Goal: Task Accomplishment & Management: Use online tool/utility

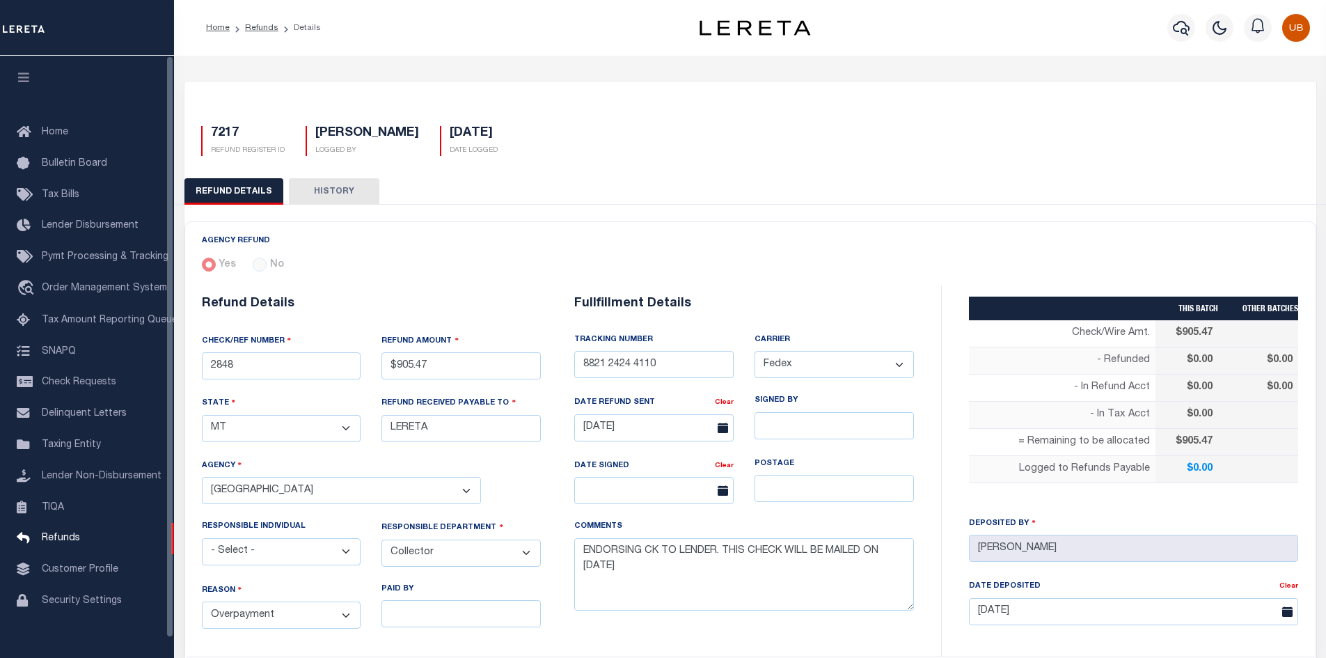
select select "MT"
select select "COL"
select select "OVP"
select select "FDX"
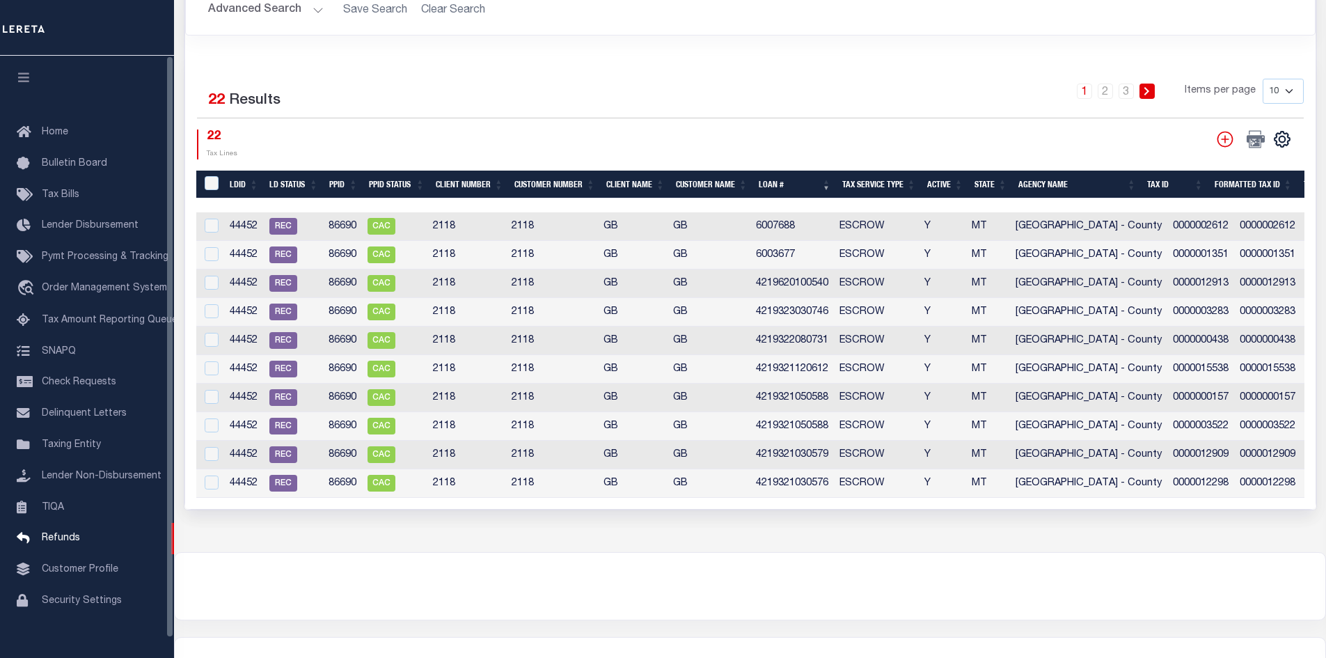
scroll to position [718, 0]
click at [606, 80] on div "1 2 3 Items per page 10 25 50 100" at bounding box center [891, 97] width 825 height 36
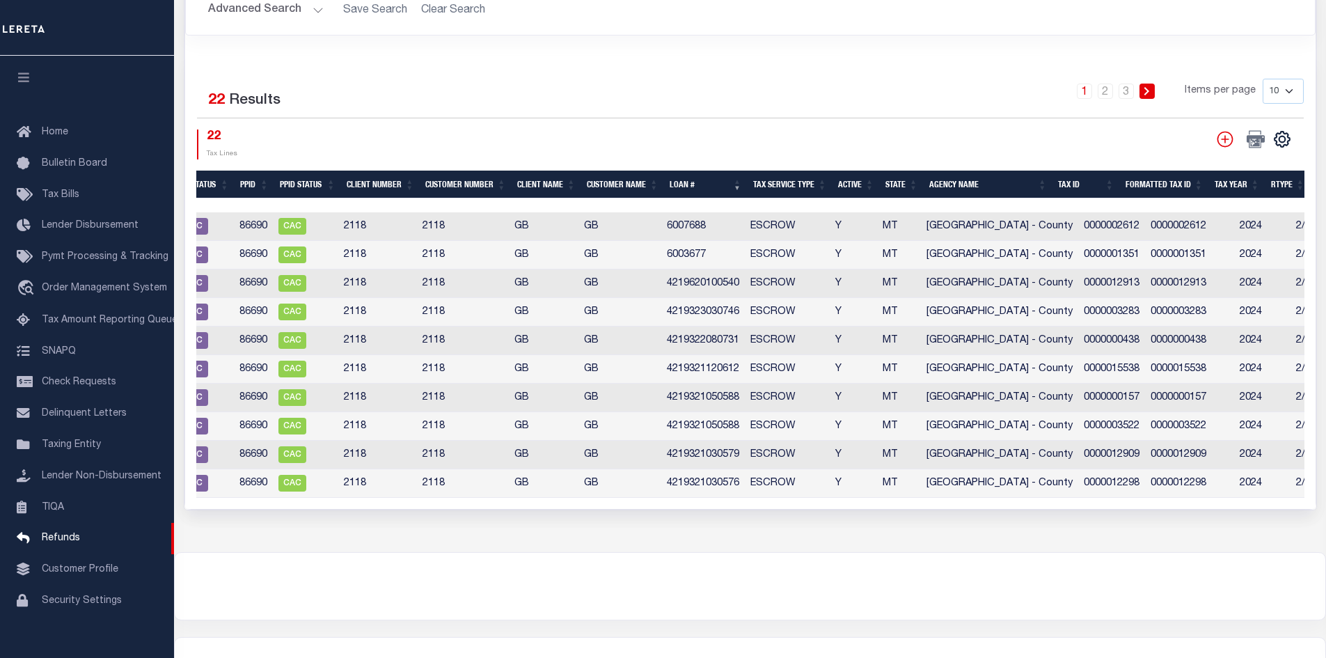
scroll to position [0, 0]
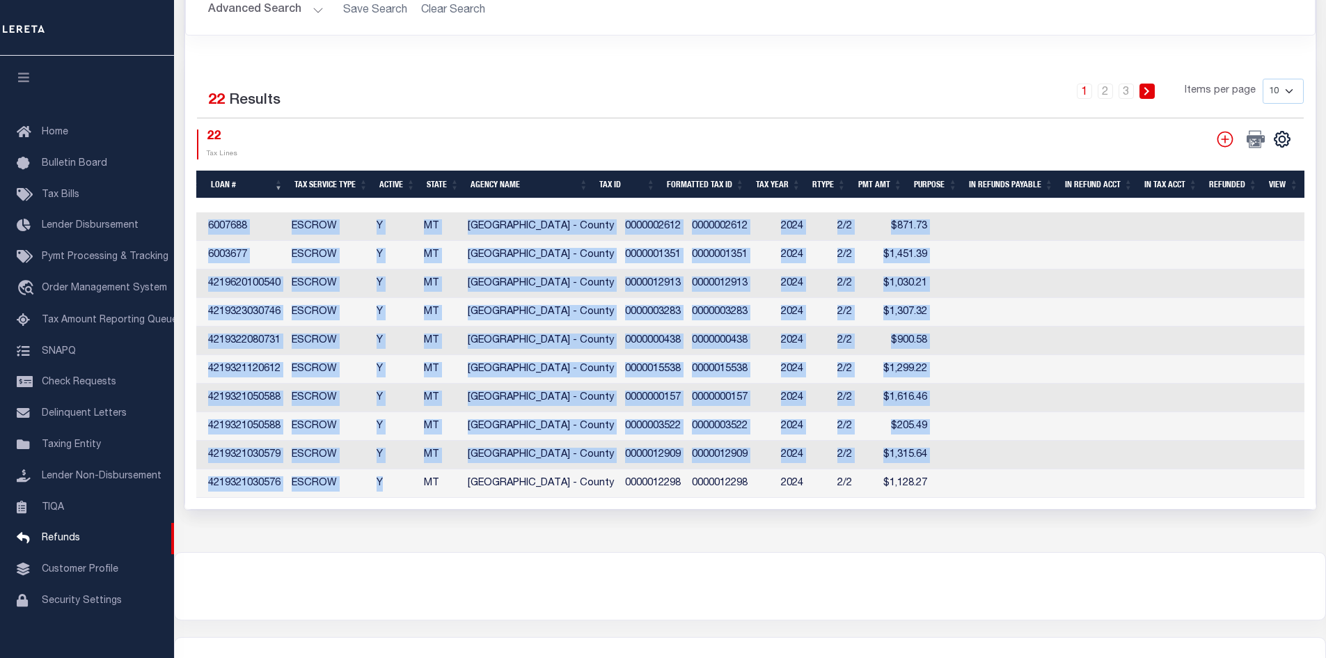
drag, startPoint x: 779, startPoint y: 503, endPoint x: 394, endPoint y: 480, distance: 386.3
click at [394, 480] on div "Selected 22 Results 1 2 3 Items per page 10 25 50 100 22 Tax Lines" at bounding box center [750, 282] width 1130 height 452
click at [483, 484] on td "[GEOGRAPHIC_DATA] - County" at bounding box center [540, 483] width 157 height 29
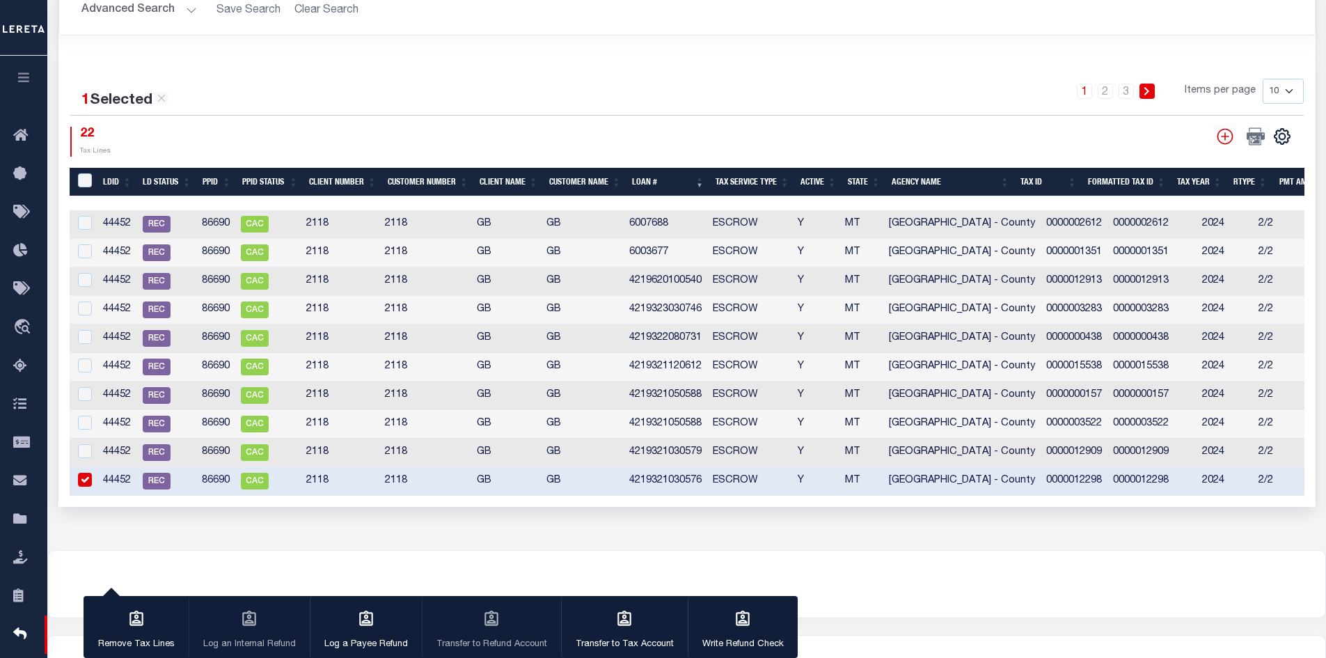
click at [89, 477] on input "checkbox" at bounding box center [85, 480] width 14 height 14
checkbox input "false"
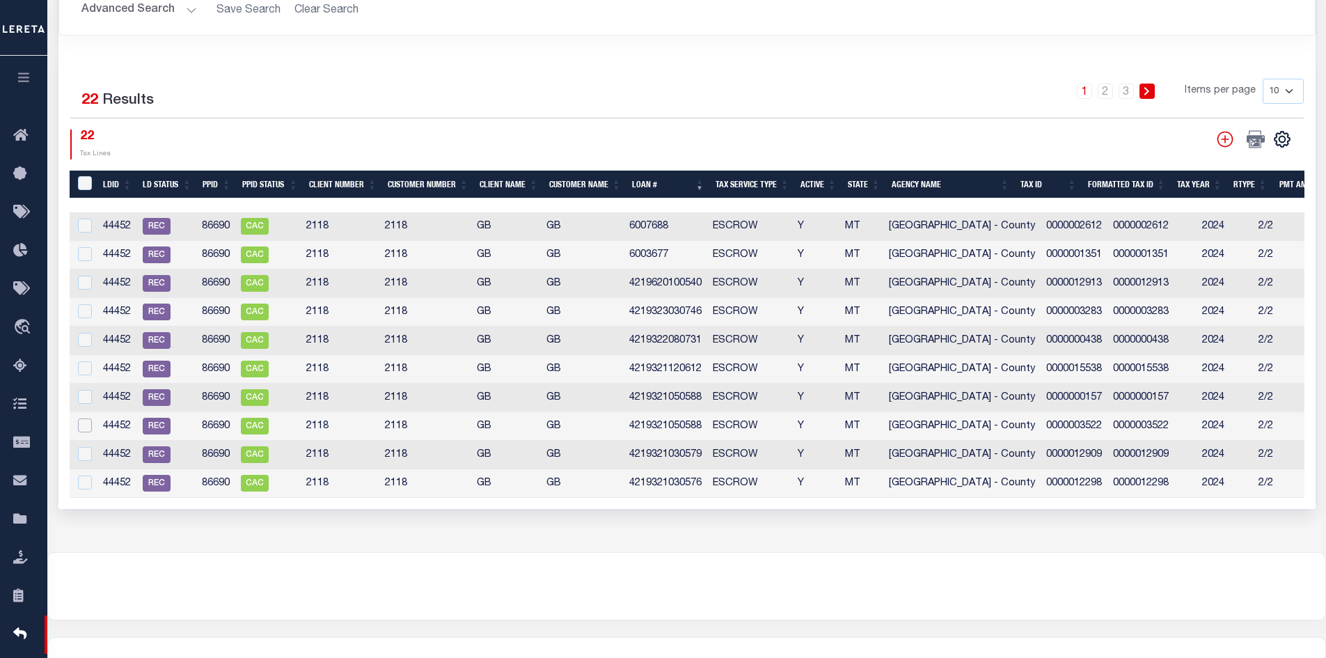
click at [84, 420] on input "checkbox" at bounding box center [85, 425] width 14 height 14
checkbox input "true"
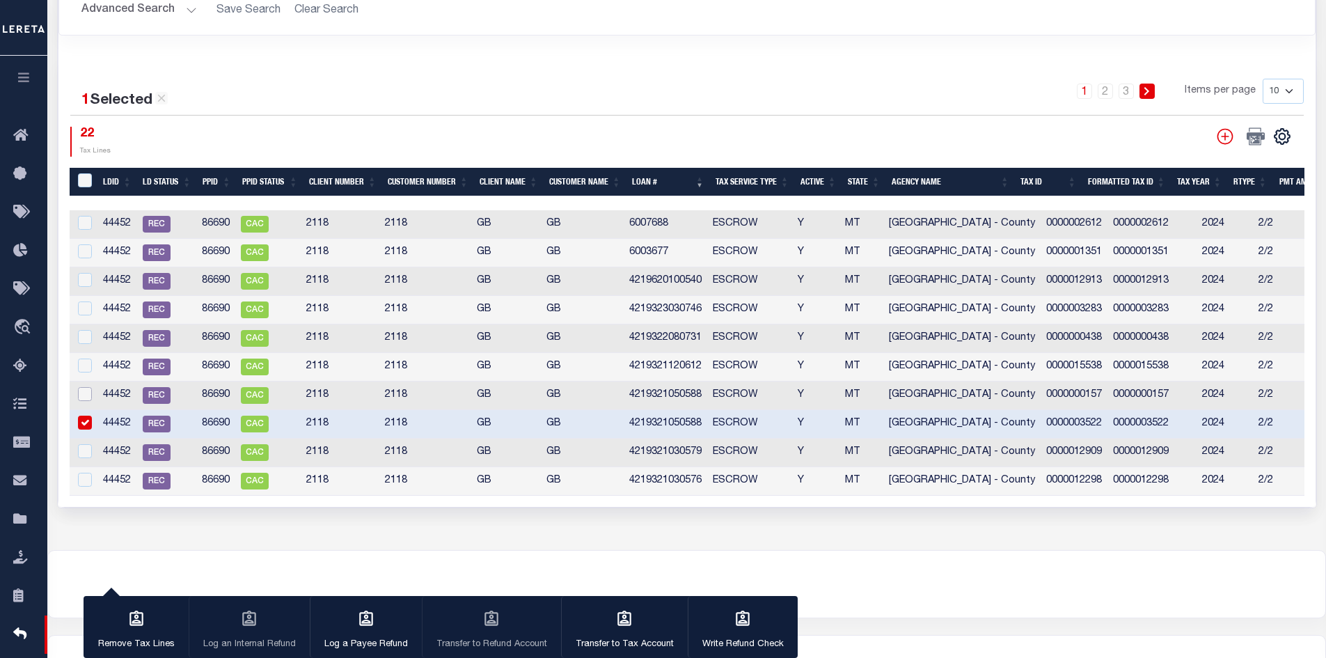
click at [81, 396] on input "checkbox" at bounding box center [85, 394] width 14 height 14
checkbox input "true"
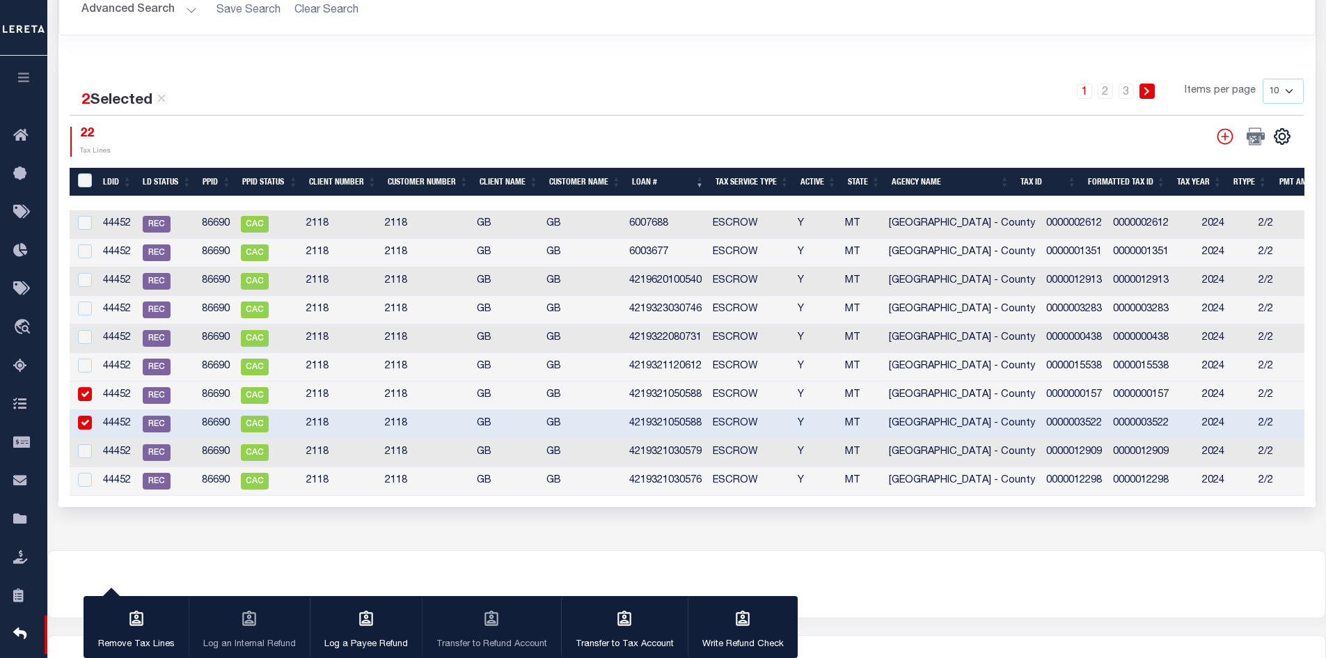
click at [34, 81] on button "button" at bounding box center [23, 79] width 47 height 47
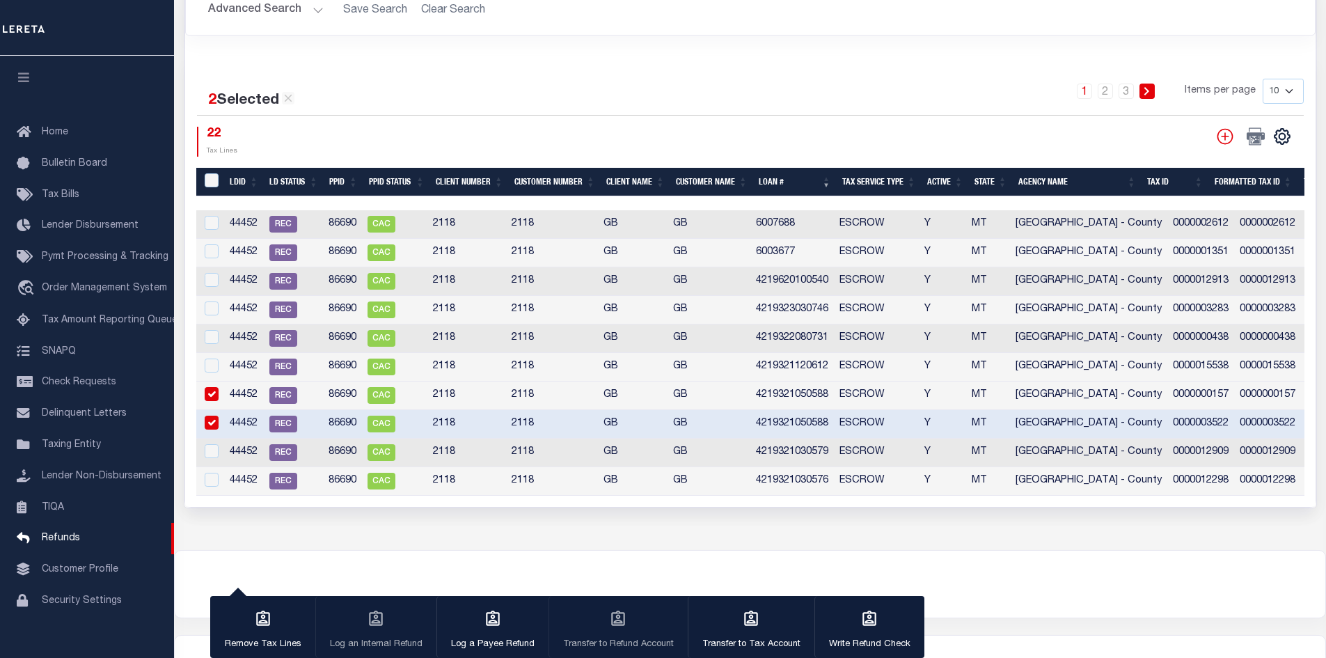
click at [211, 418] on input "checkbox" at bounding box center [212, 422] width 14 height 14
checkbox input "false"
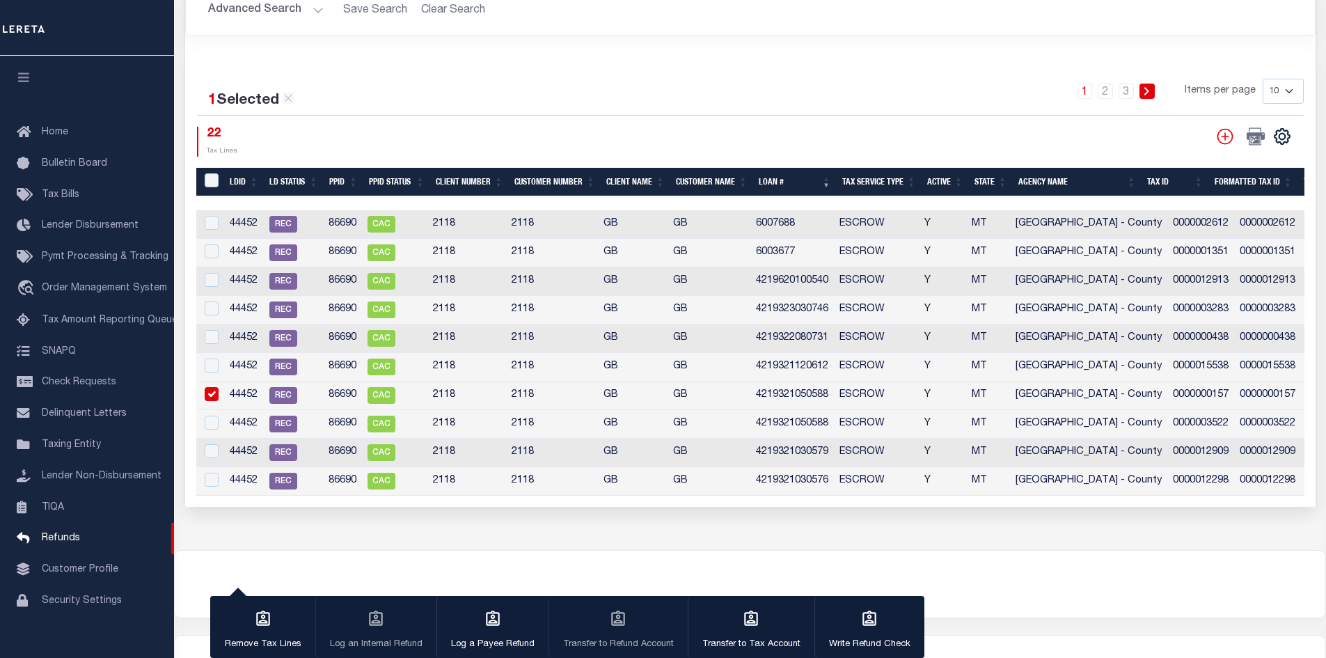
click at [207, 397] on input "checkbox" at bounding box center [212, 394] width 14 height 14
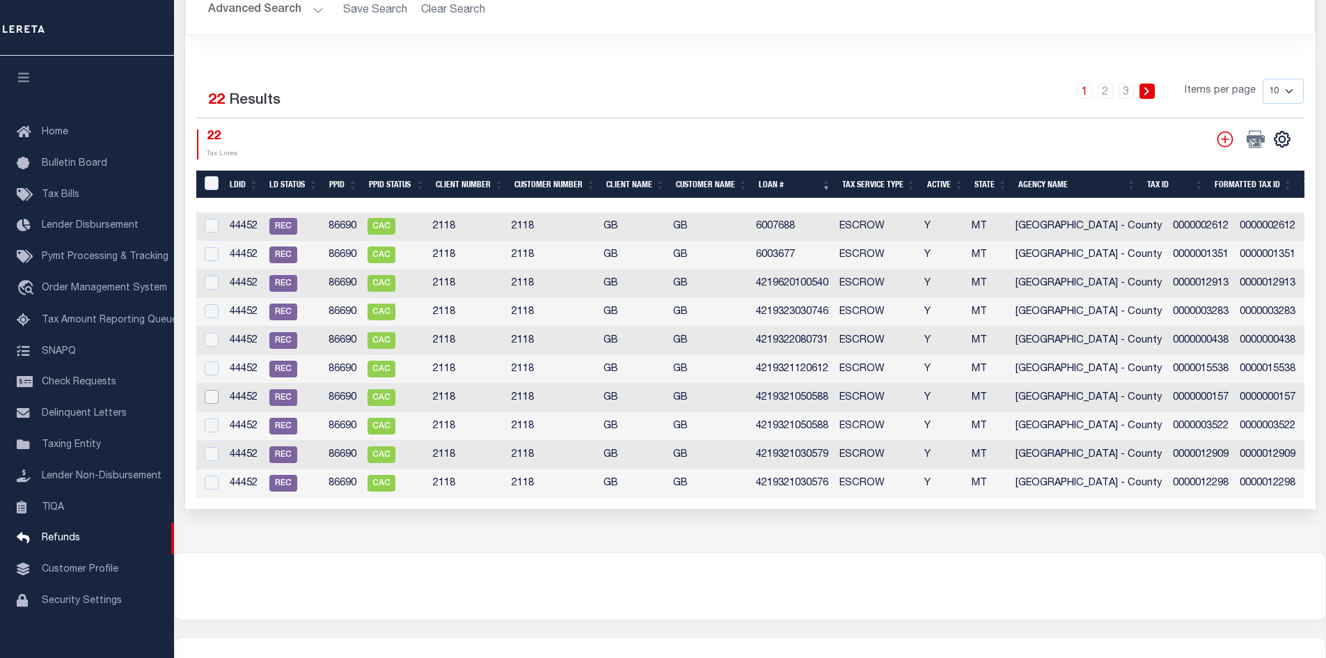
click at [213, 392] on input "checkbox" at bounding box center [212, 397] width 14 height 14
checkbox input "true"
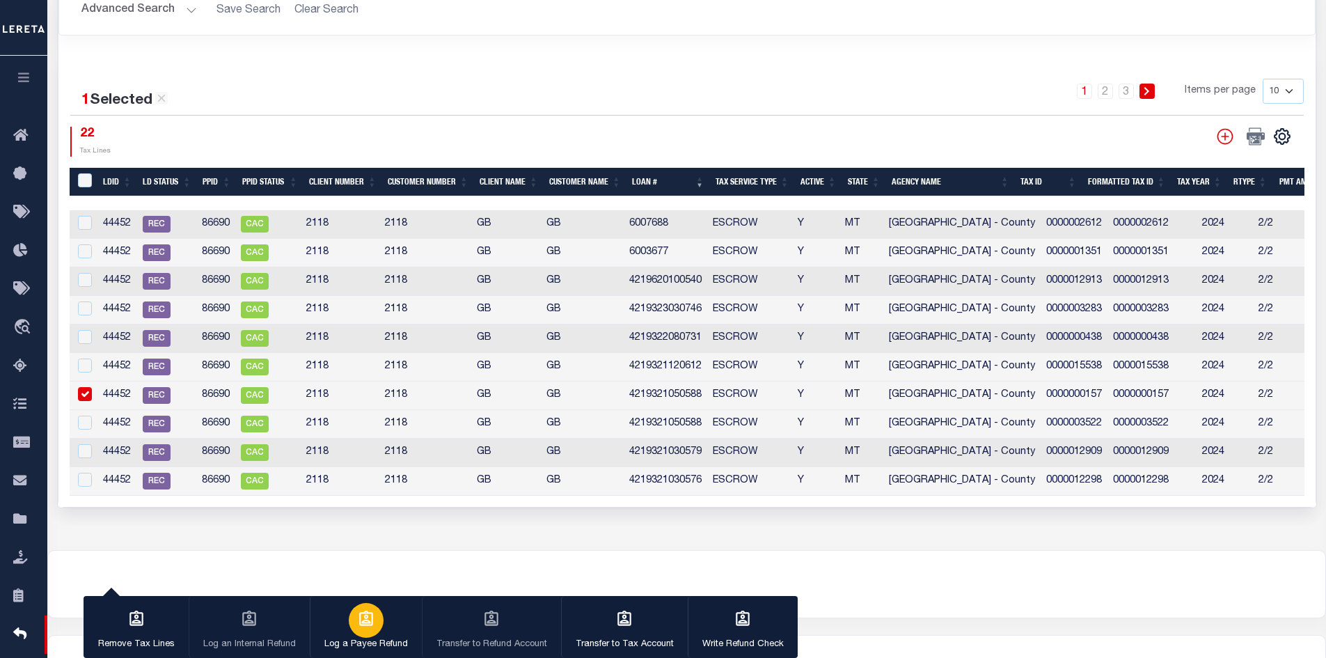
click at [363, 629] on div "button" at bounding box center [366, 620] width 35 height 35
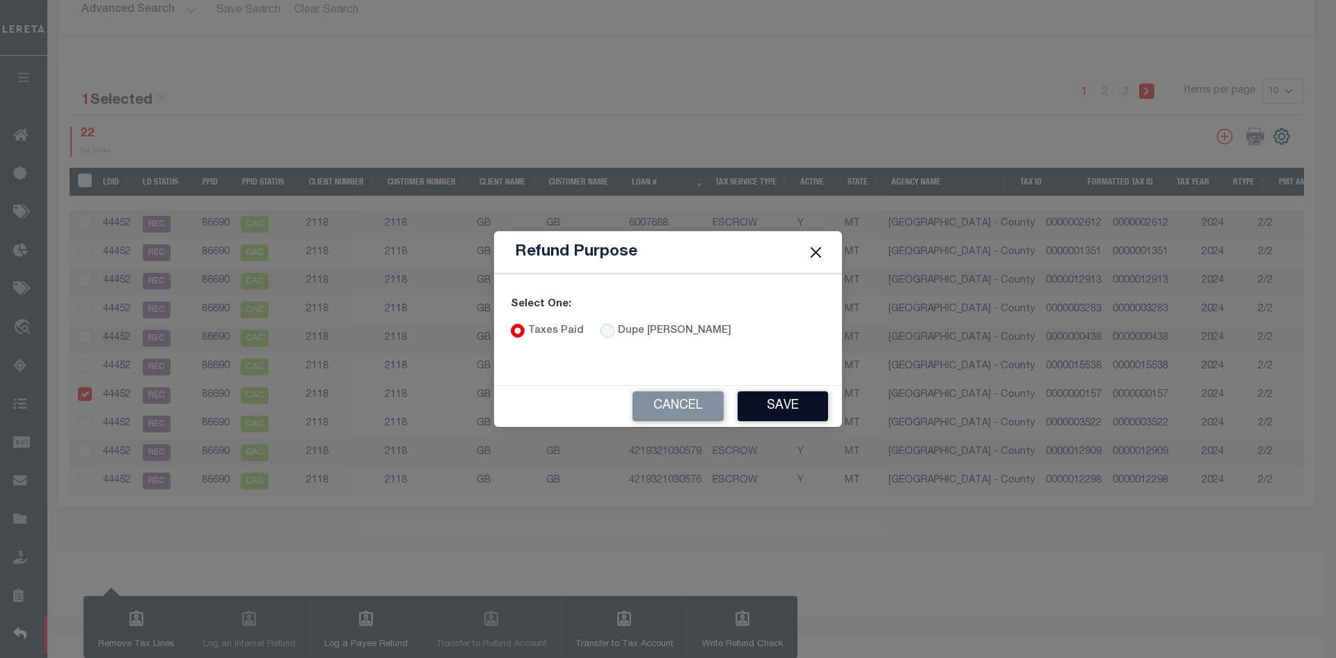
click at [770, 411] on button "Save" at bounding box center [783, 406] width 90 height 30
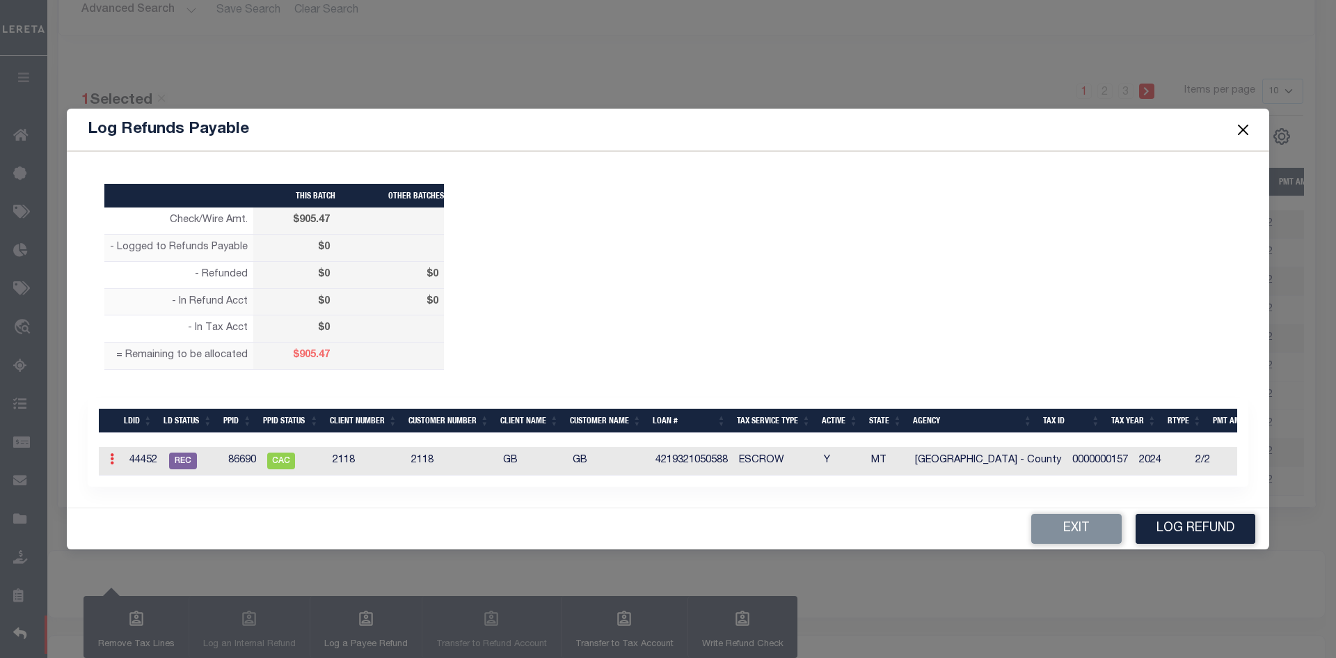
click at [117, 455] on link at bounding box center [111, 460] width 15 height 11
click at [121, 497] on link "Edit" at bounding box center [136, 504] width 63 height 23
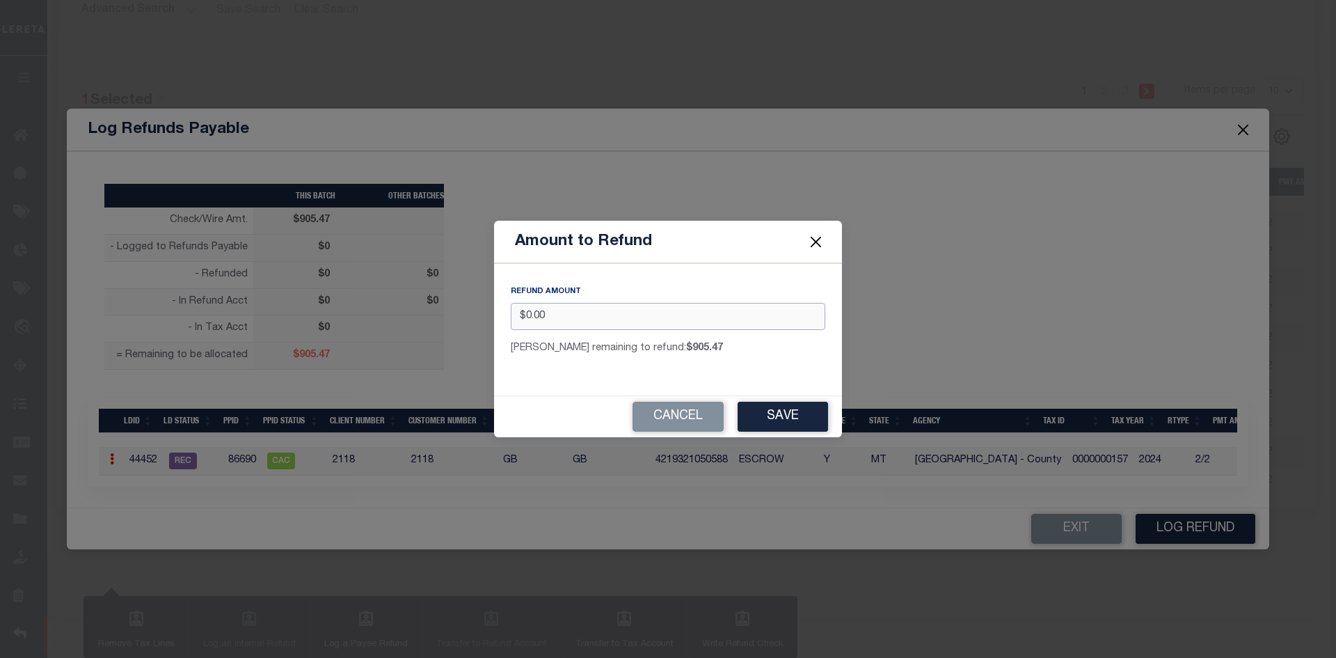
click at [636, 306] on input "$0.00" at bounding box center [668, 316] width 315 height 27
type input "$"
type input "$25.47"
click at [760, 409] on button "Save" at bounding box center [783, 417] width 90 height 30
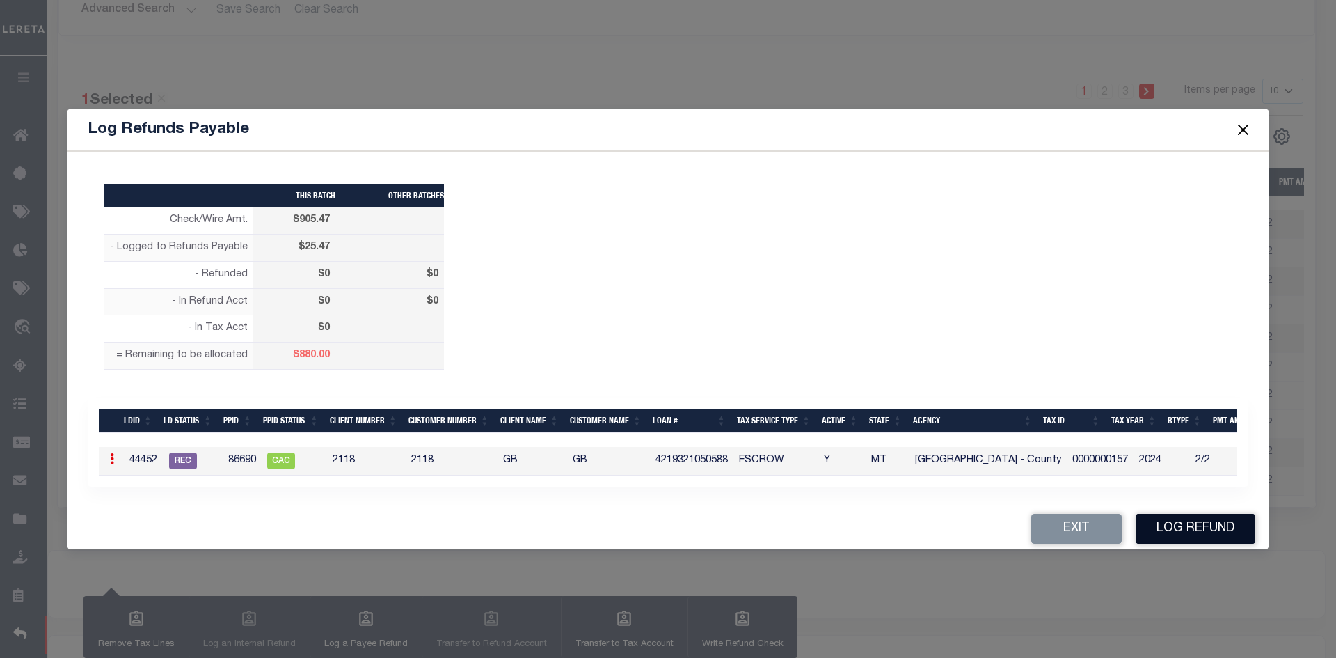
click at [1174, 532] on button "Log Refund" at bounding box center [1196, 529] width 120 height 30
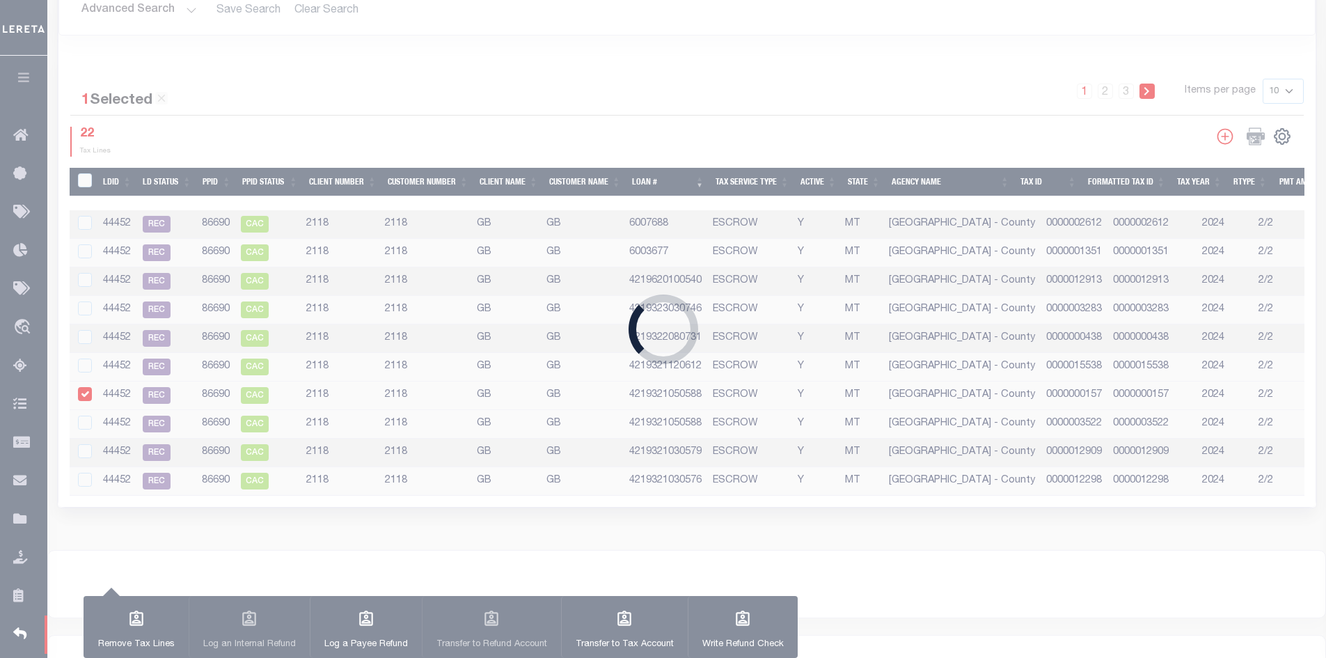
type input "$905.47"
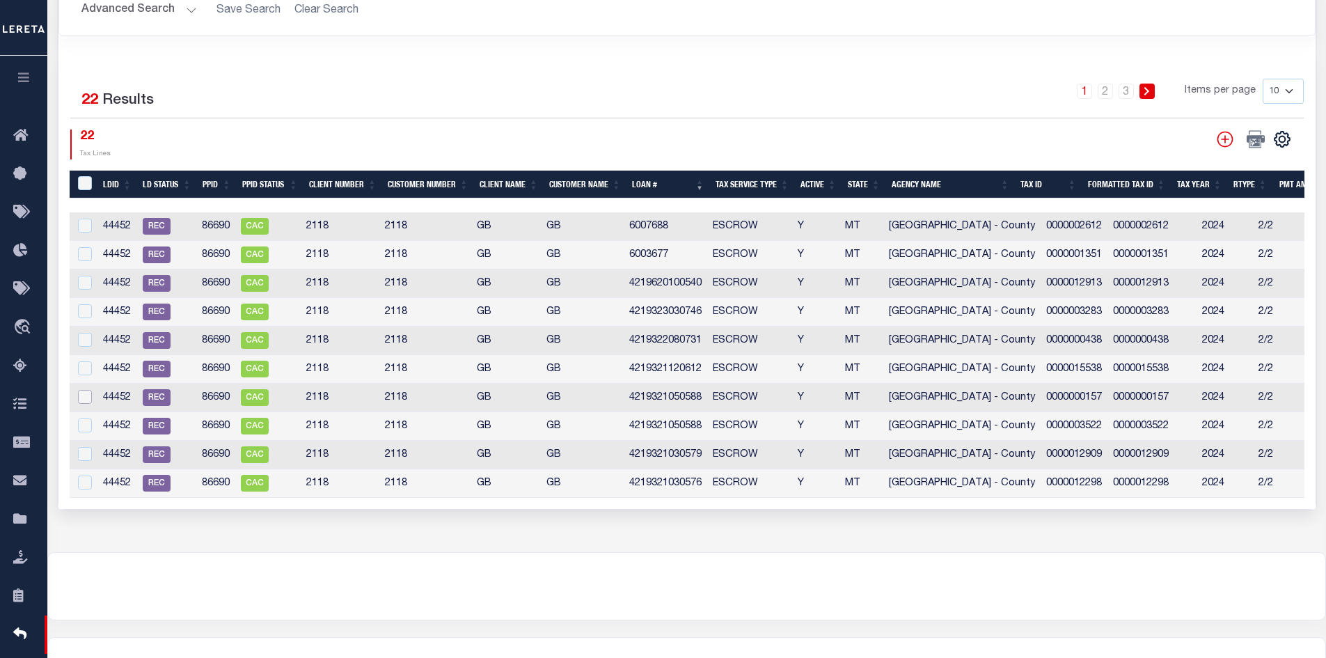
click at [88, 390] on input "checkbox" at bounding box center [85, 397] width 14 height 14
checkbox input "true"
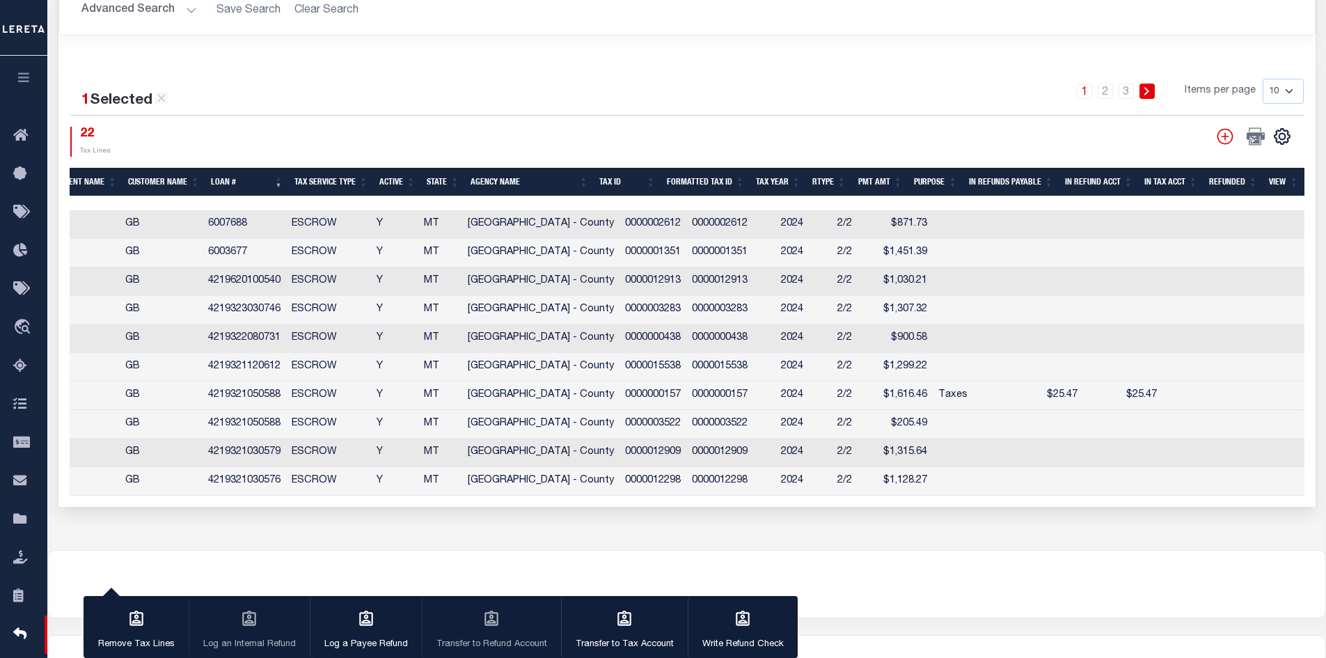
scroll to position [0, 421]
click at [32, 82] on button "button" at bounding box center [23, 79] width 47 height 47
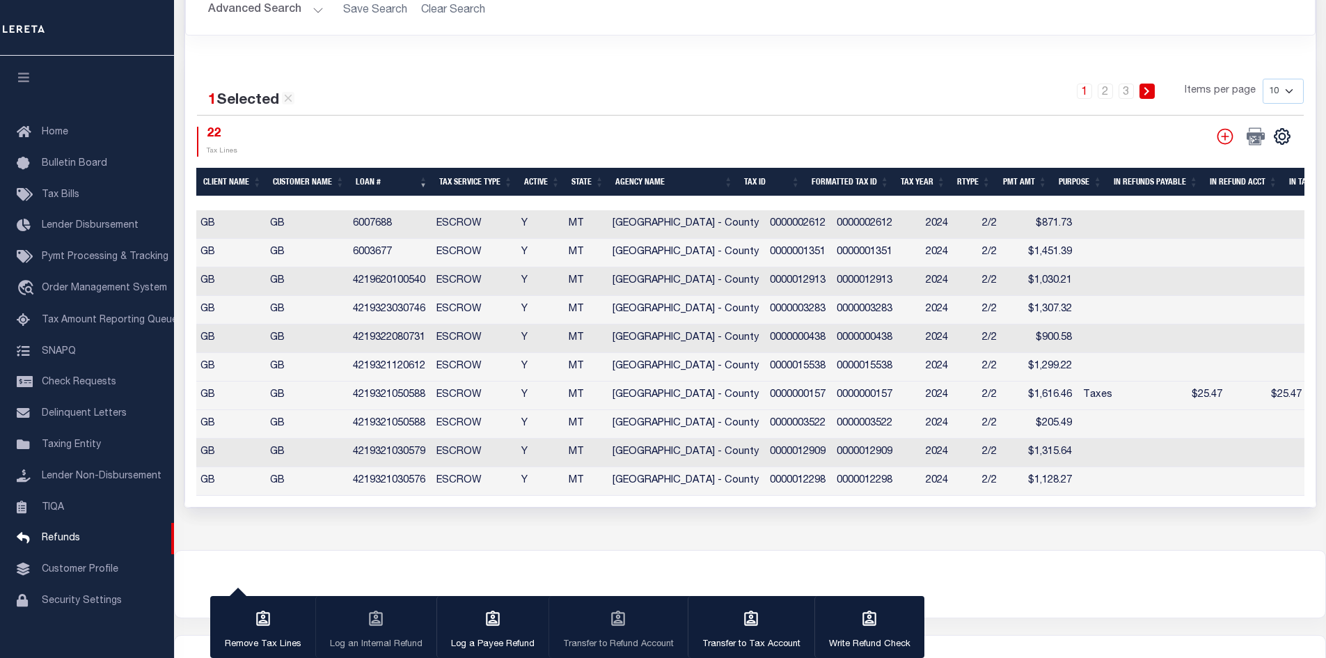
scroll to position [0, 321]
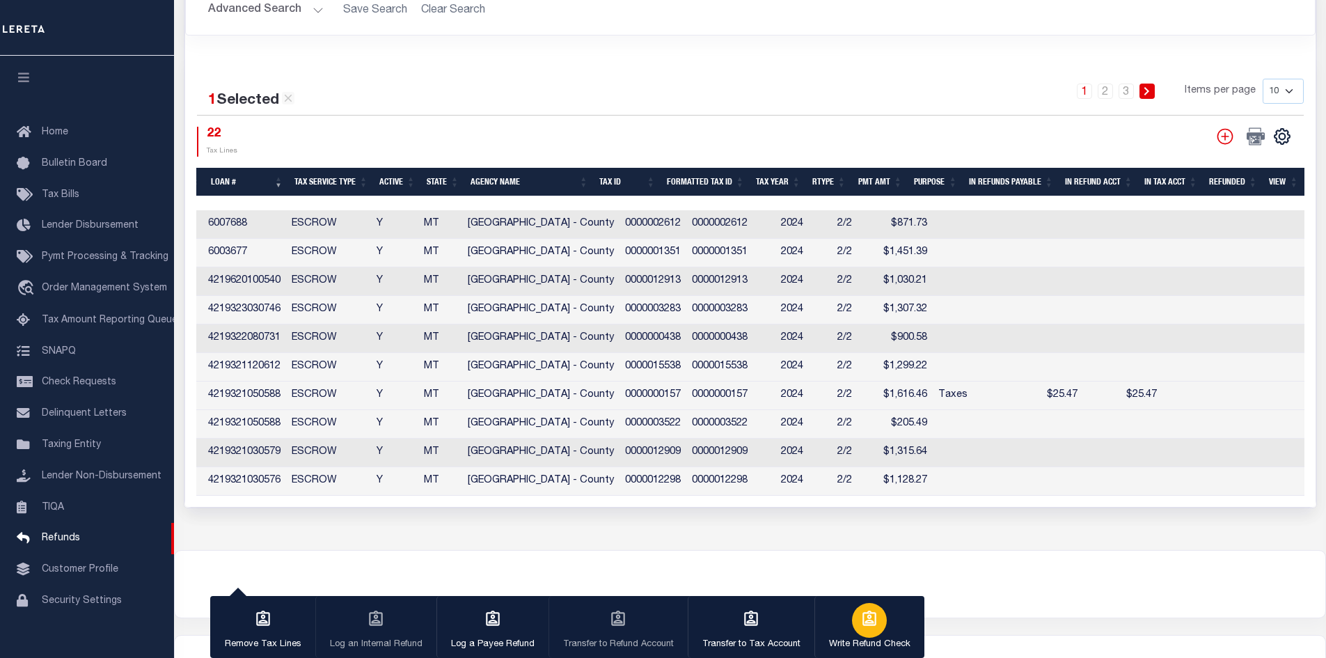
click at [852, 610] on div "button" at bounding box center [869, 620] width 35 height 35
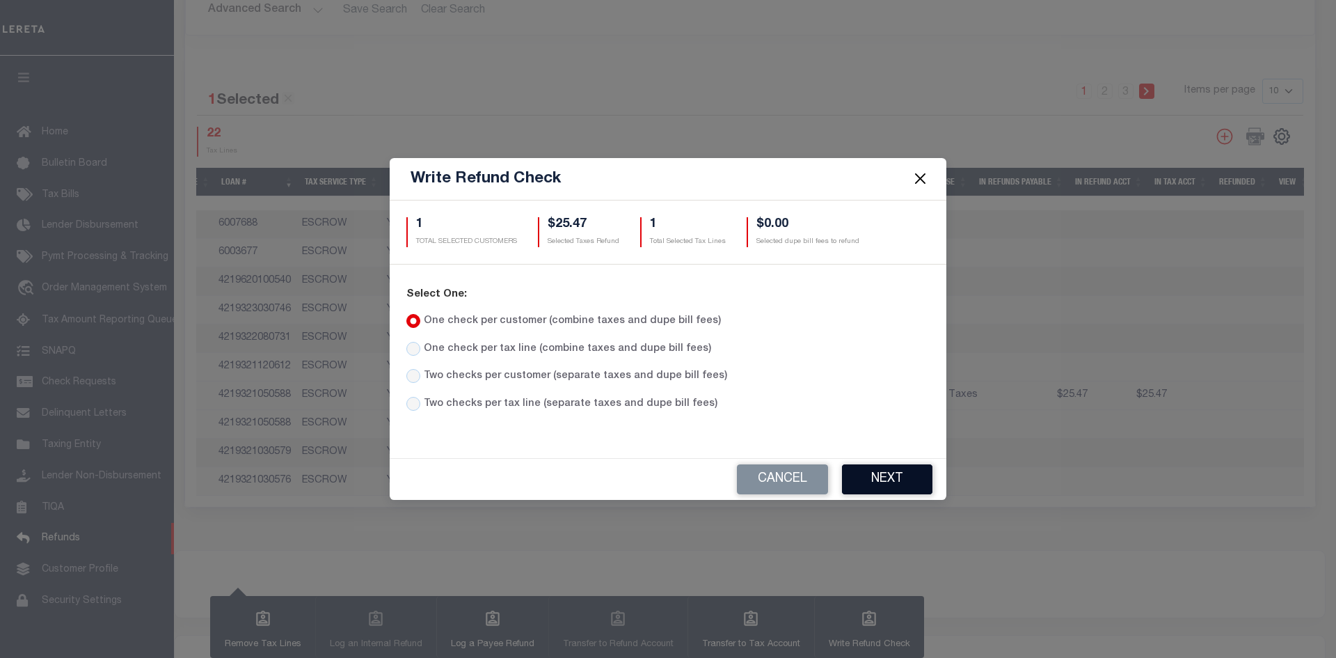
click at [850, 480] on button "Next" at bounding box center [887, 479] width 90 height 30
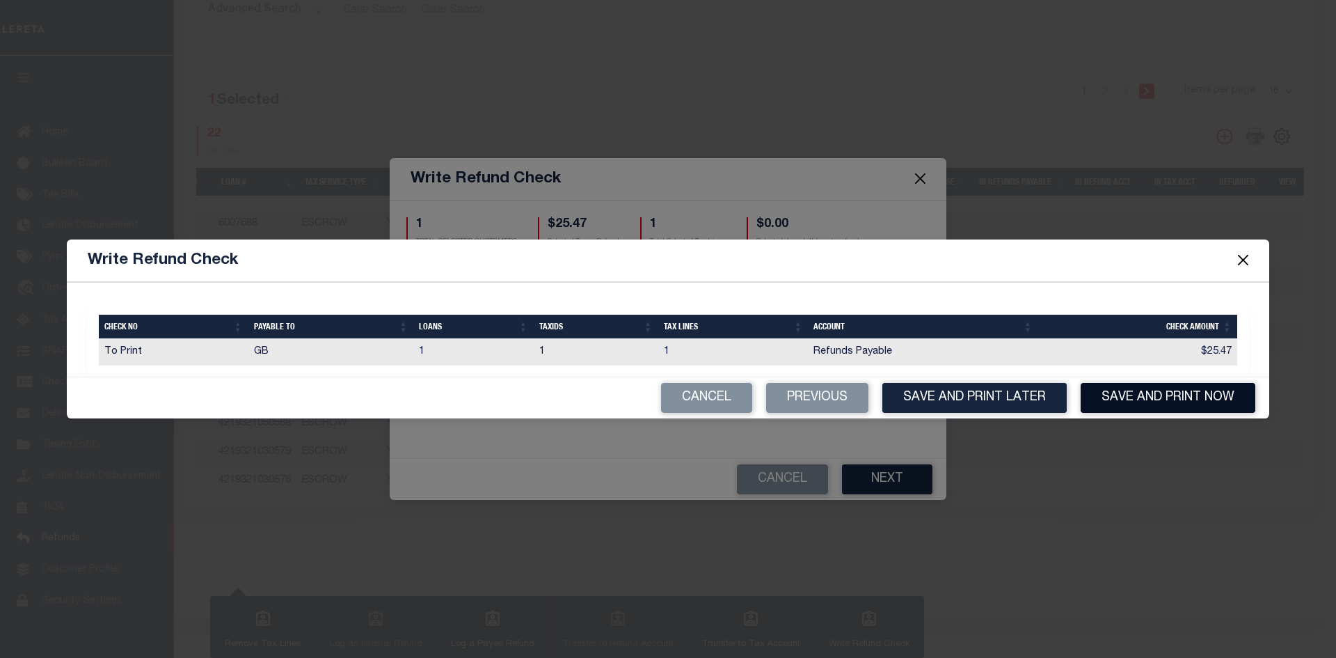
click at [1131, 400] on button "Save and Print Now" at bounding box center [1168, 398] width 175 height 30
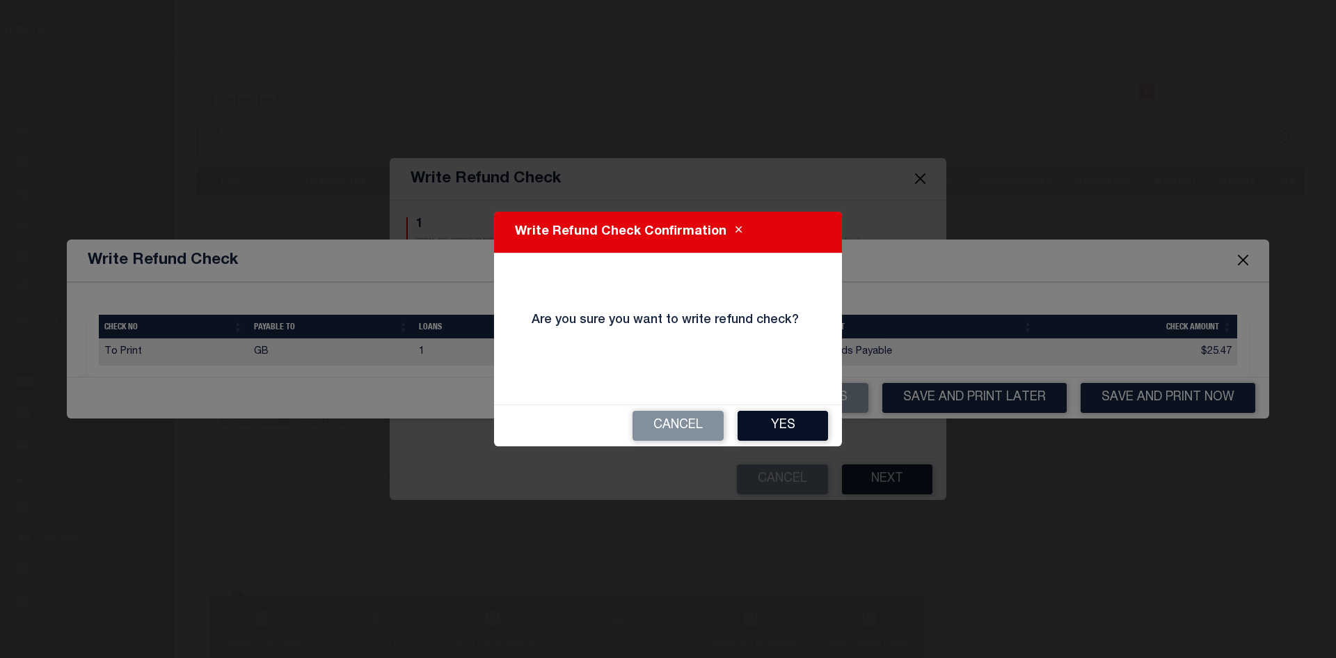
click at [782, 429] on button "Yes" at bounding box center [783, 426] width 90 height 30
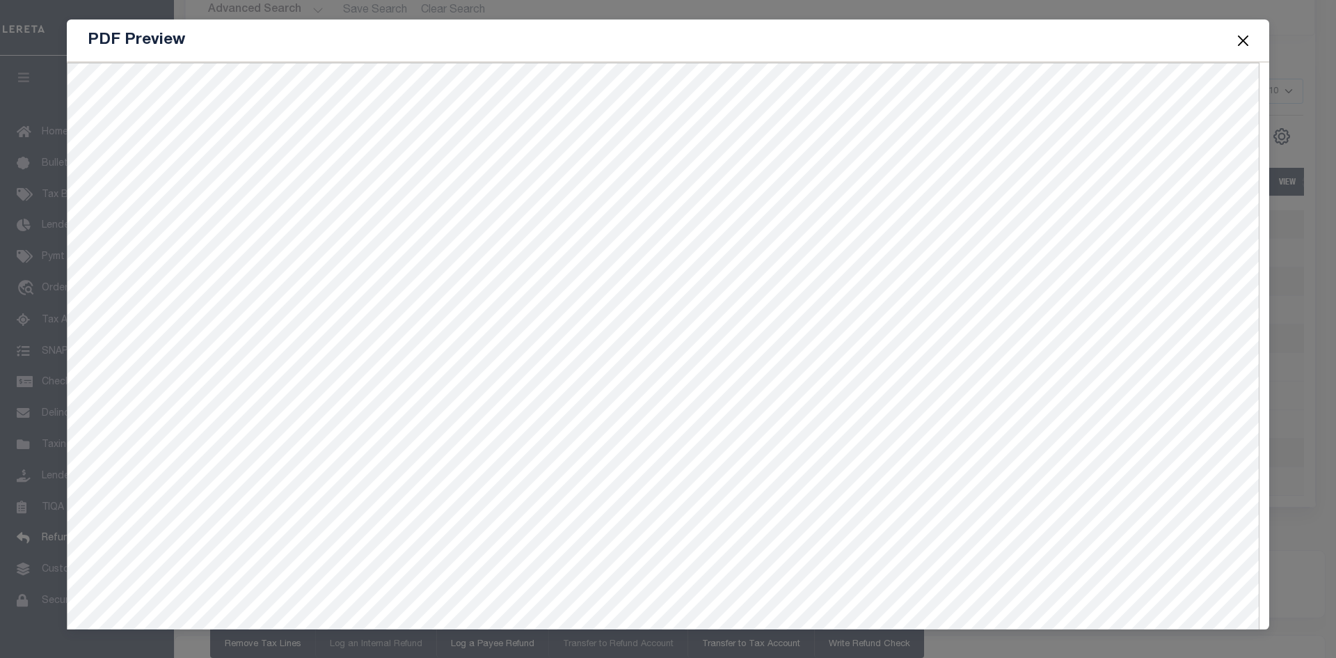
type input "$905.47"
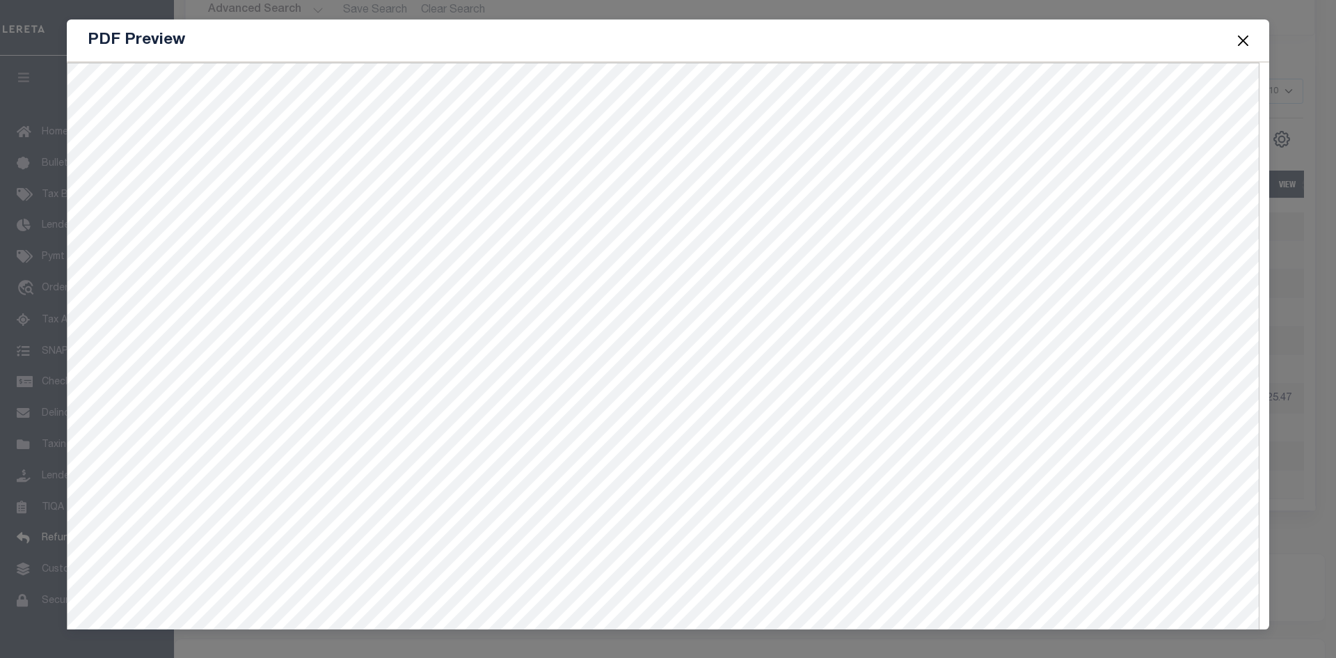
drag, startPoint x: 895, startPoint y: 35, endPoint x: 898, endPoint y: 44, distance: 8.8
click at [895, 35] on div "PDF Preview" at bounding box center [668, 40] width 1203 height 42
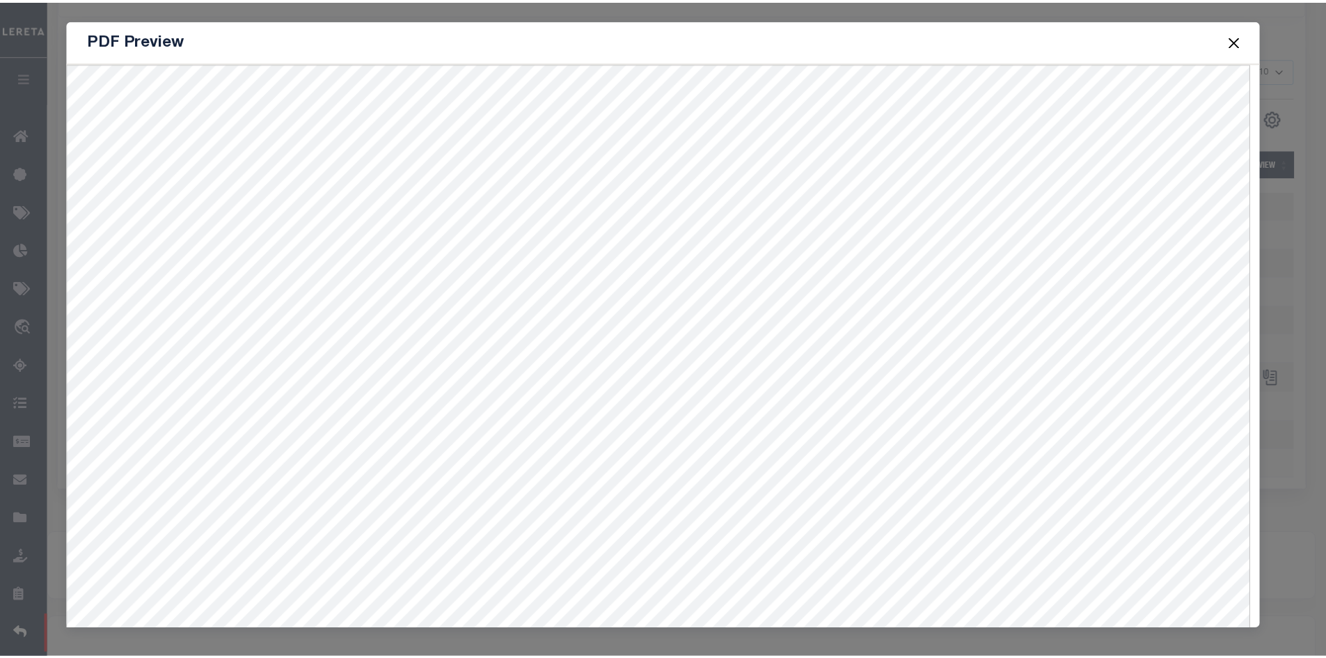
scroll to position [0, 421]
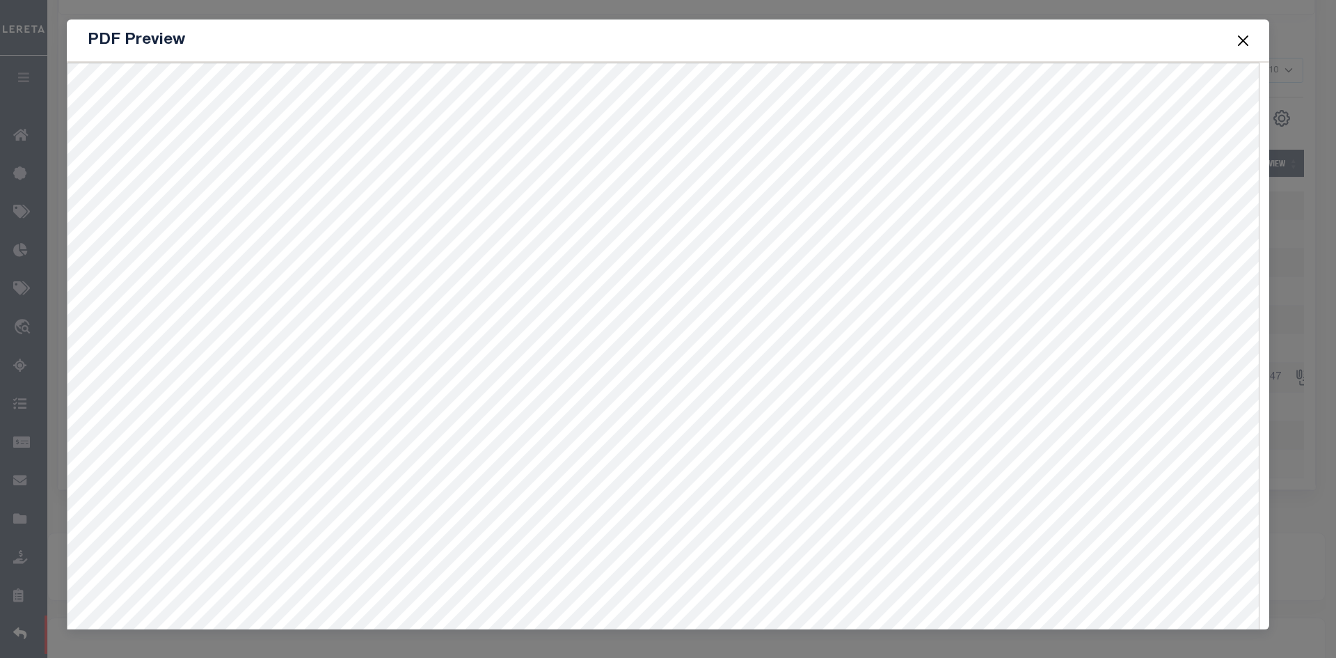
click at [1236, 38] on button "Close" at bounding box center [1244, 40] width 18 height 18
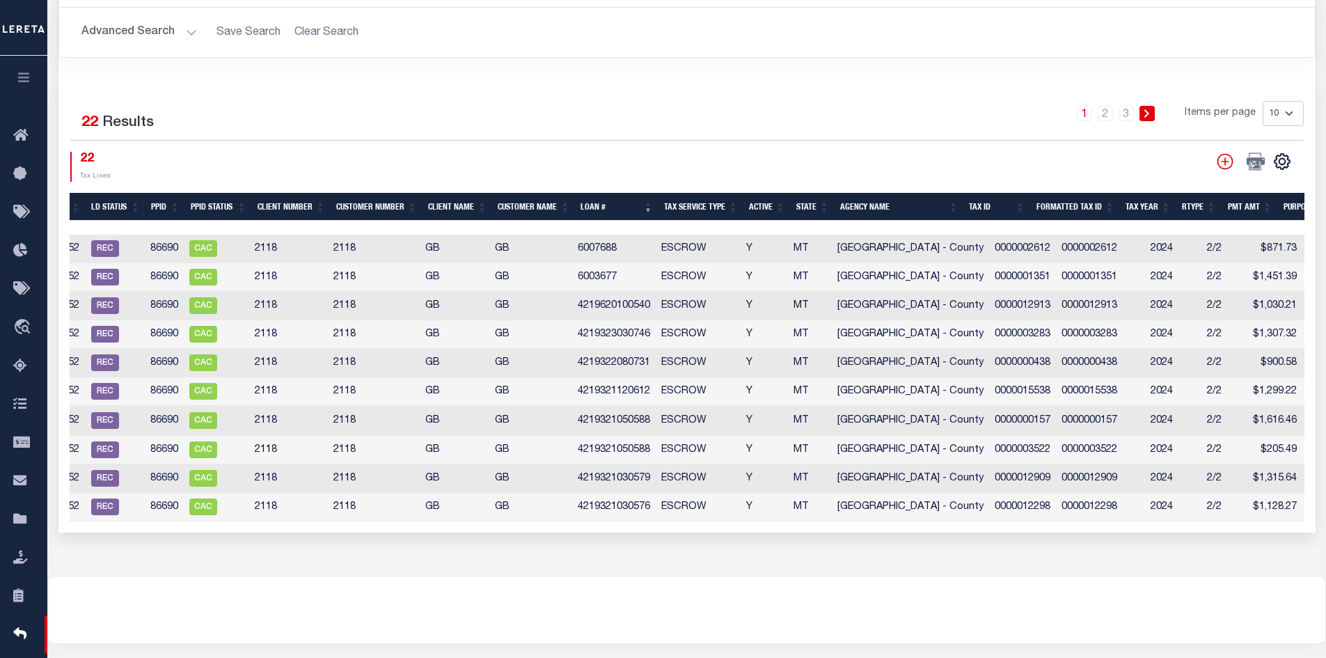
scroll to position [0, 22]
